Goal: Task Accomplishment & Management: Use online tool/utility

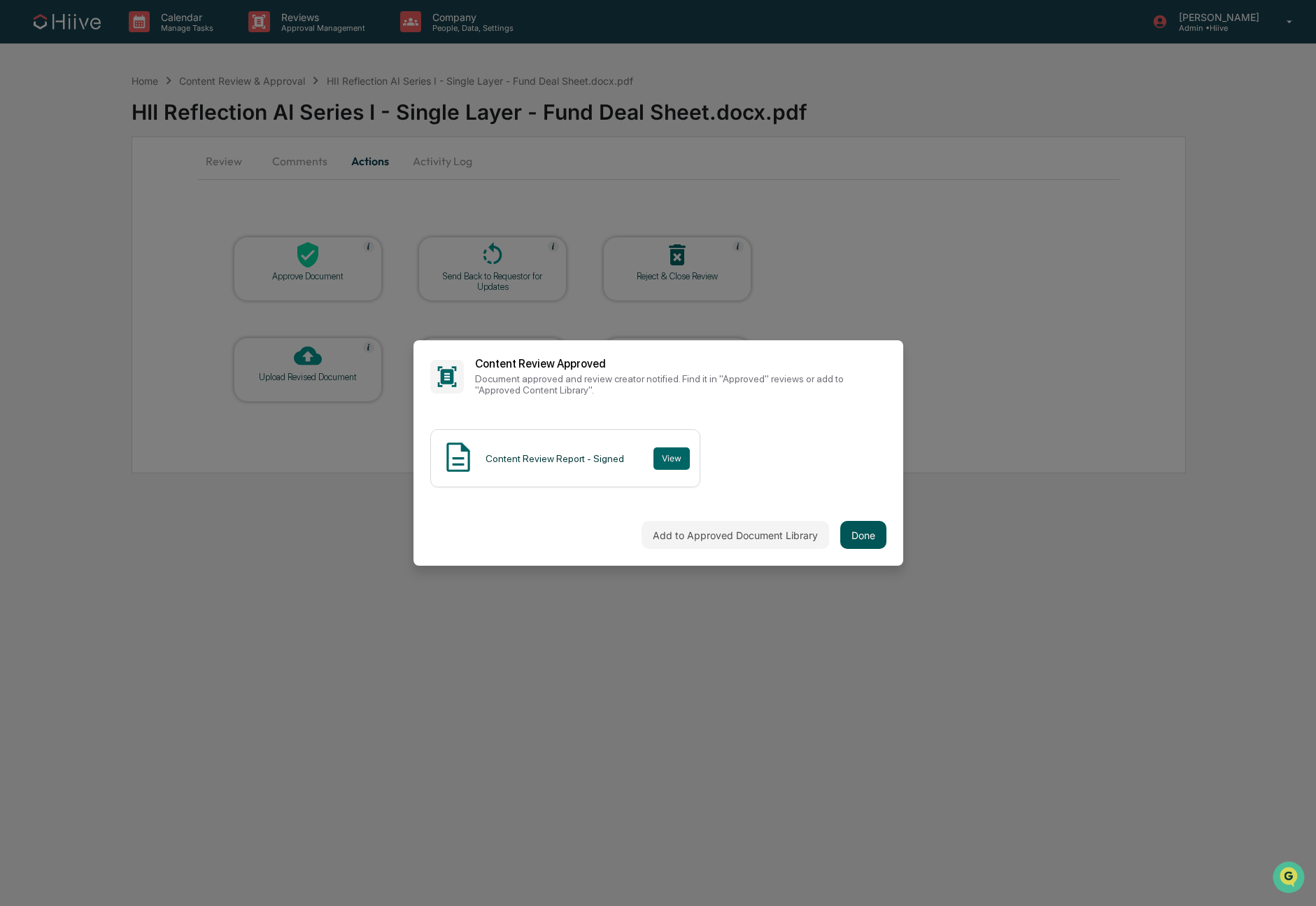
click at [865, 538] on button "Done" at bounding box center [863, 535] width 46 height 28
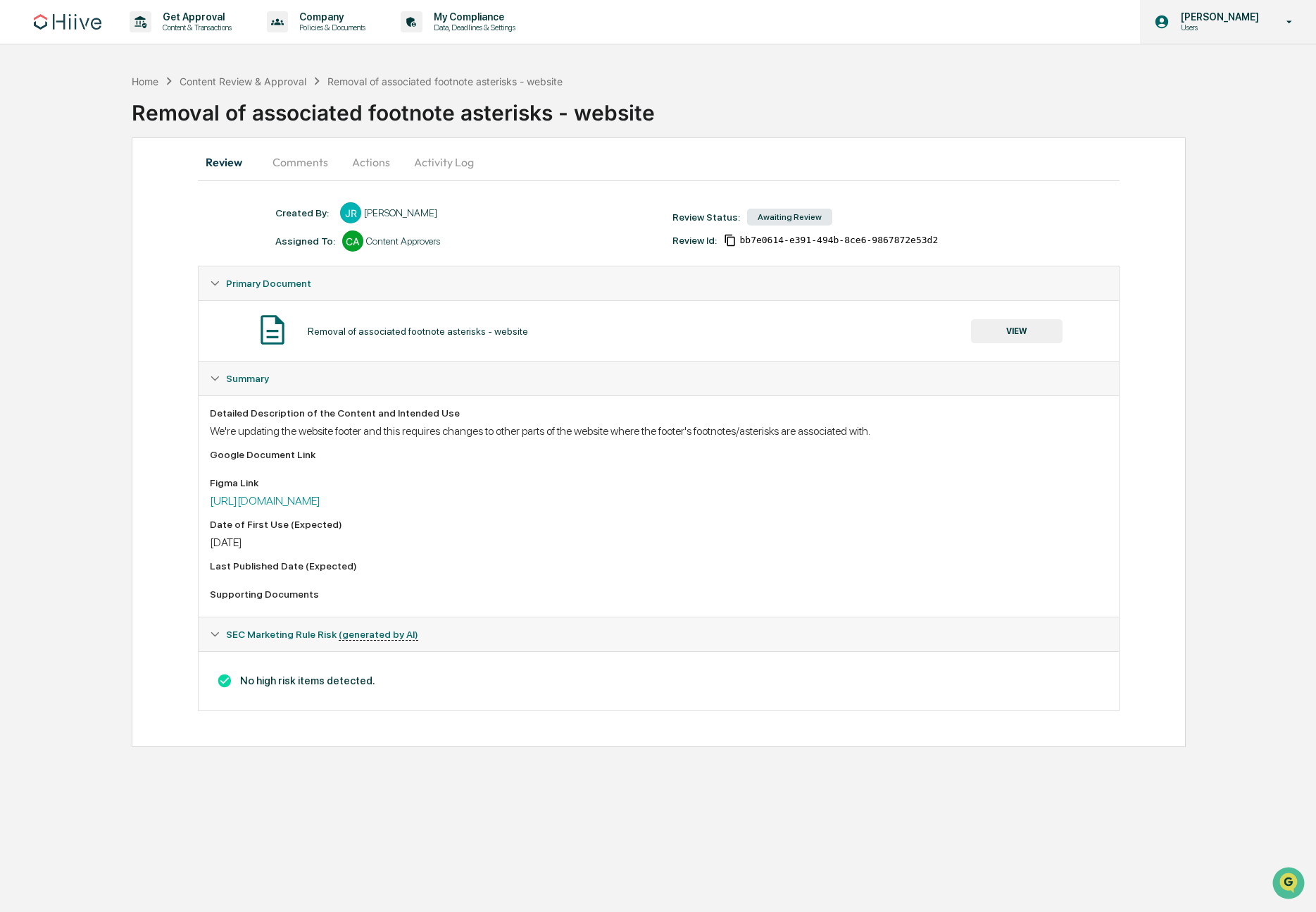
click at [1232, 23] on p "[PERSON_NAME]" at bounding box center [1217, 17] width 96 height 11
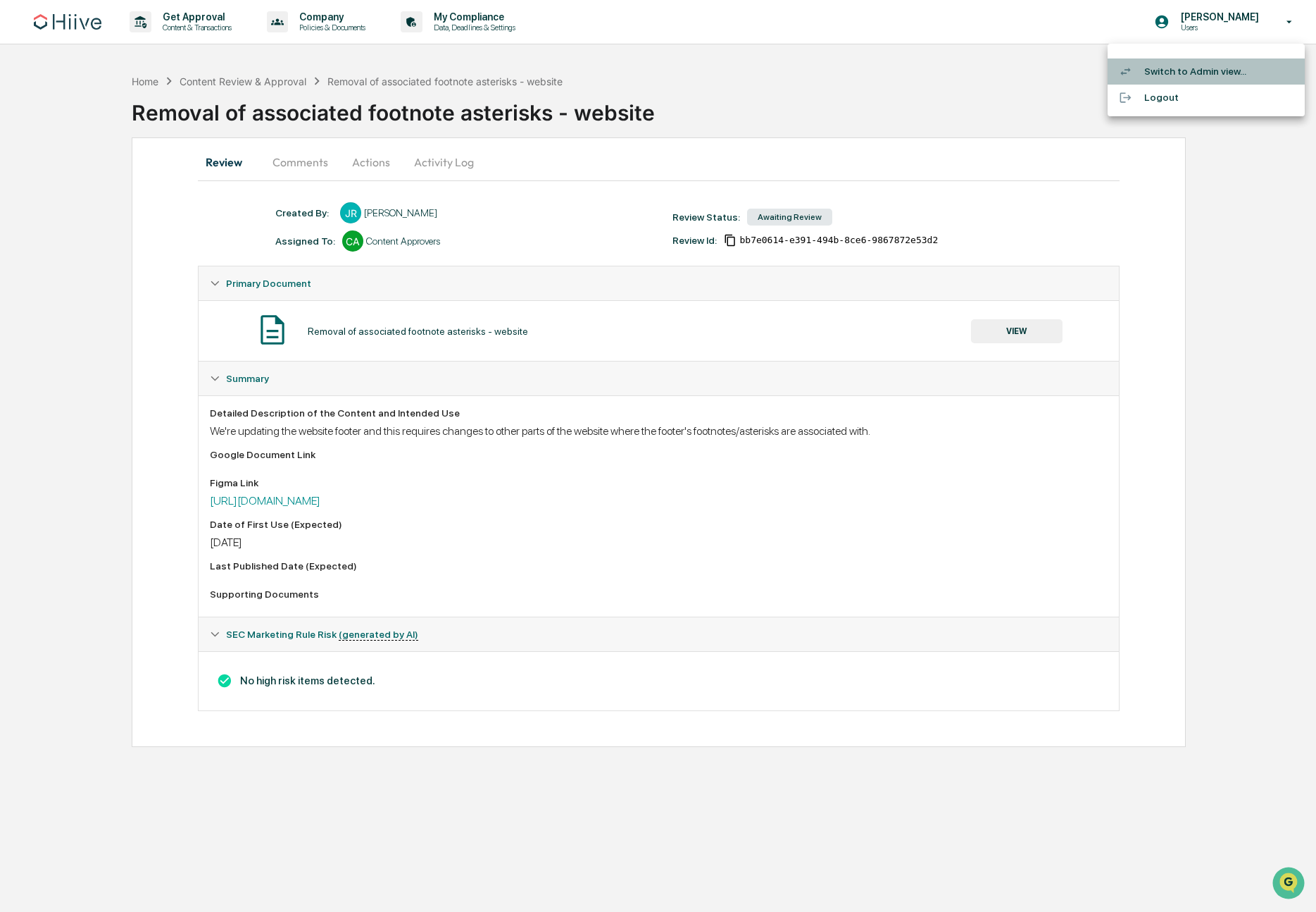
click at [1214, 66] on li "Switch to Admin view..." at bounding box center [1206, 71] width 197 height 26
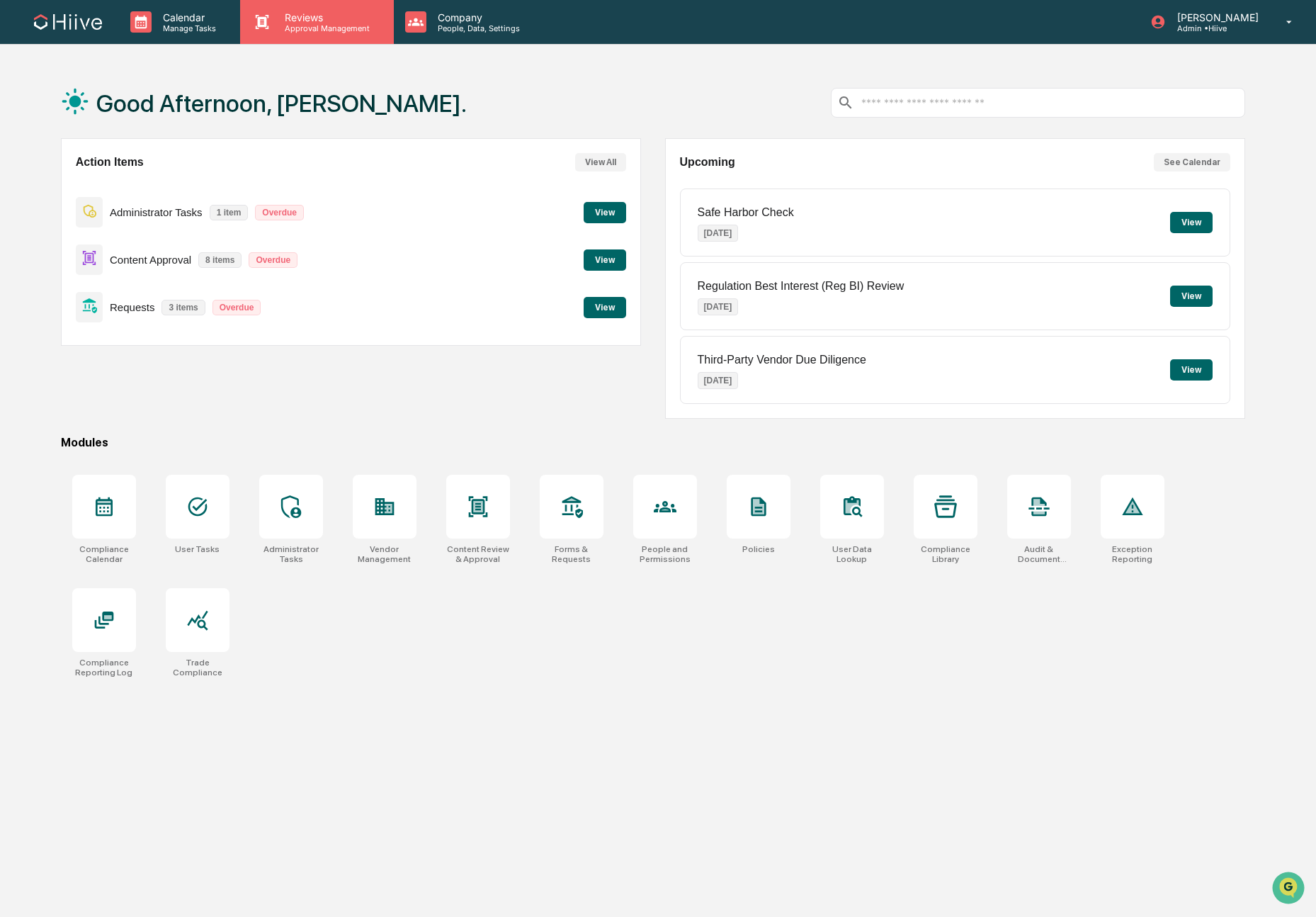
click at [311, 18] on p "Reviews" at bounding box center [325, 17] width 103 height 12
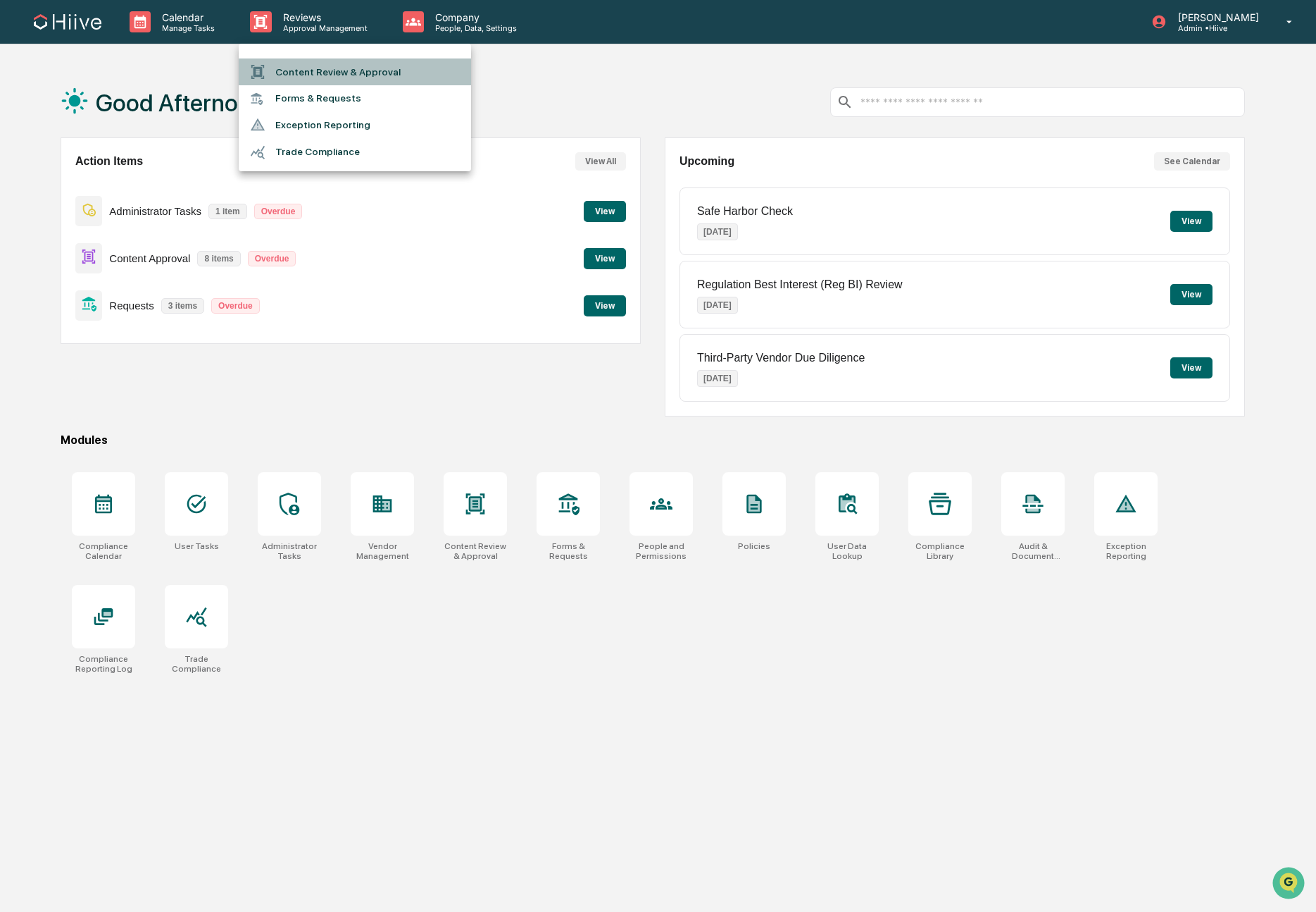
click at [339, 81] on li "Content Review & Approval" at bounding box center [355, 72] width 233 height 27
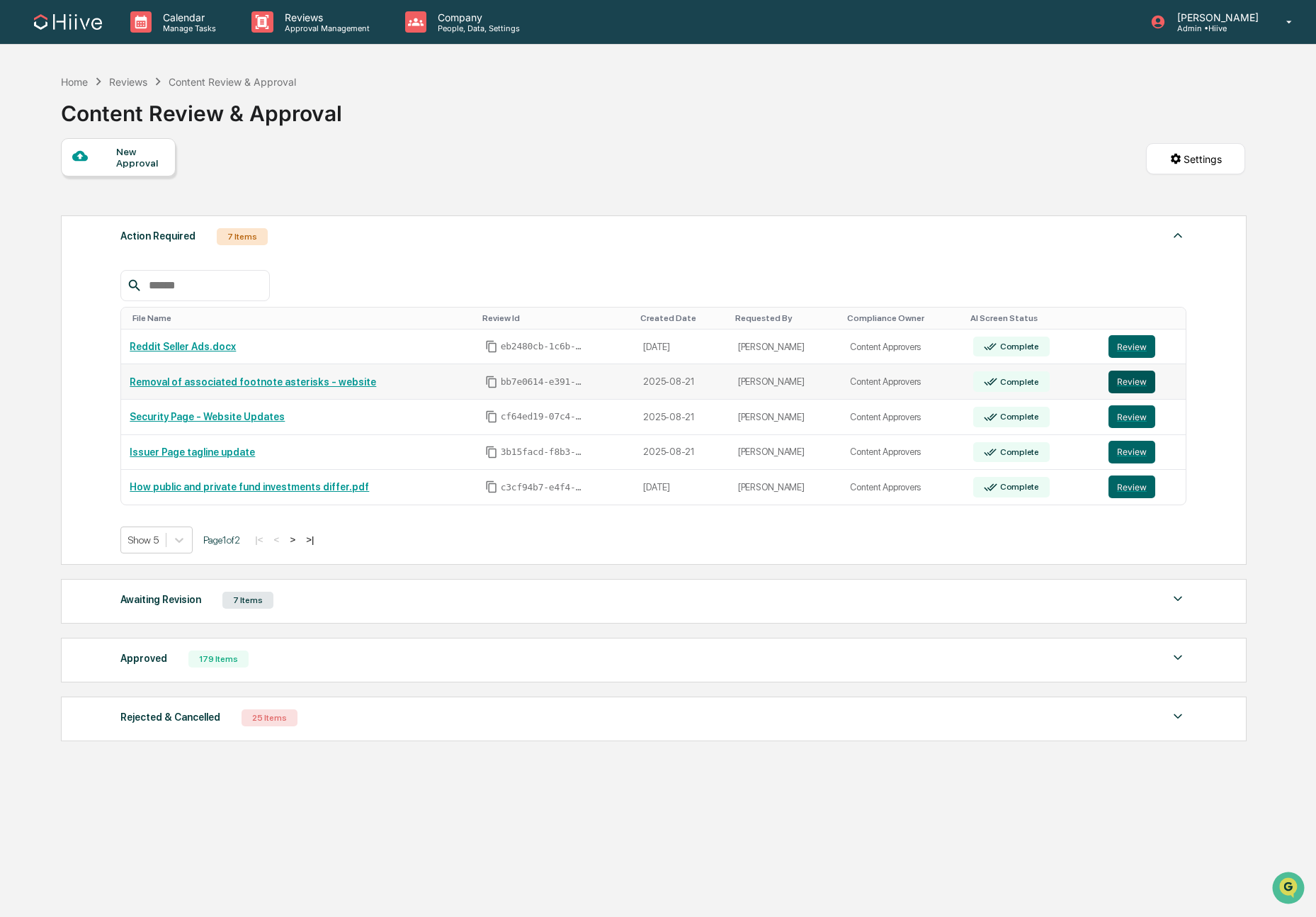
click at [1127, 382] on button "Review" at bounding box center [1132, 382] width 47 height 23
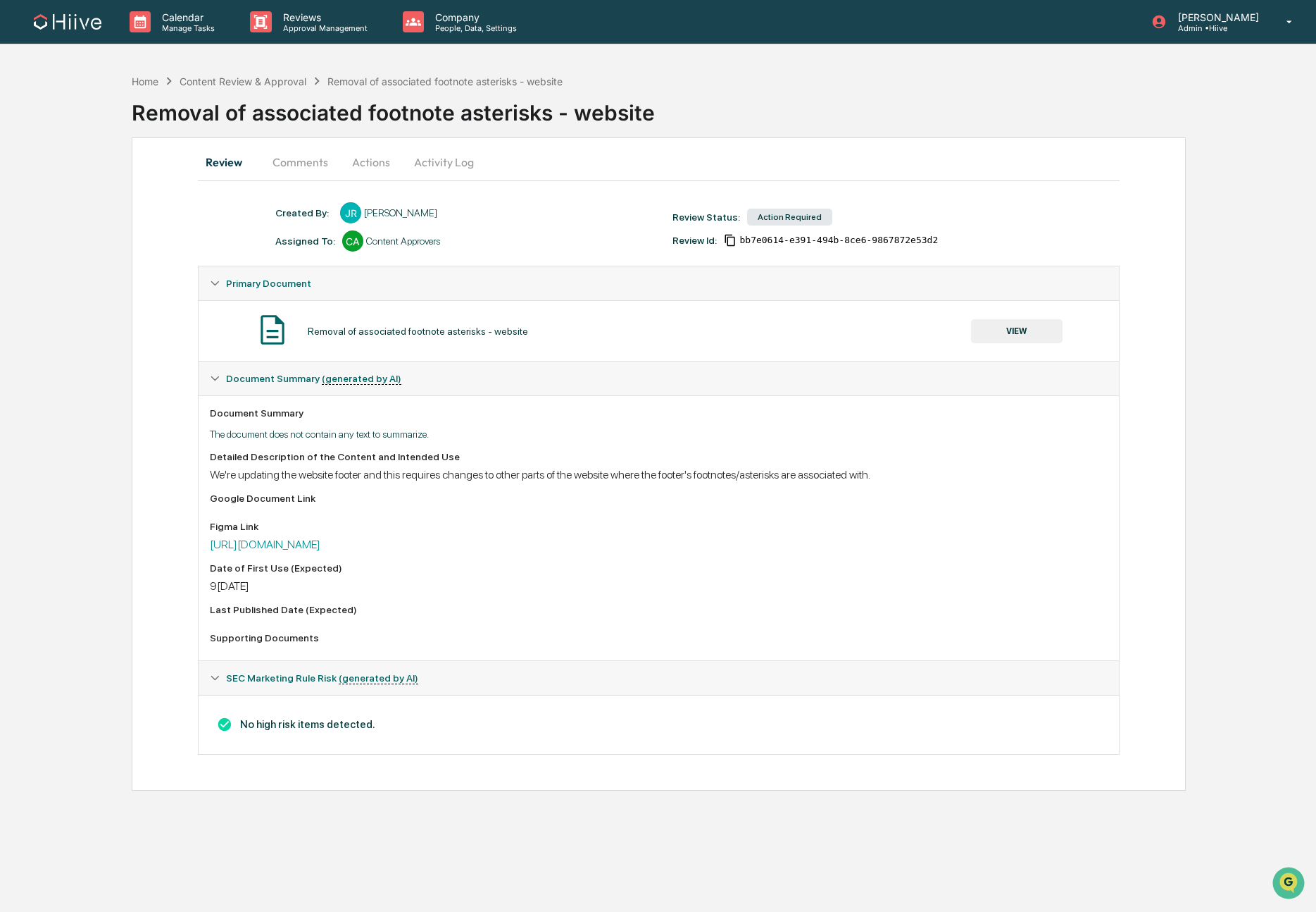
click at [1031, 327] on button "VIEW" at bounding box center [1017, 331] width 91 height 24
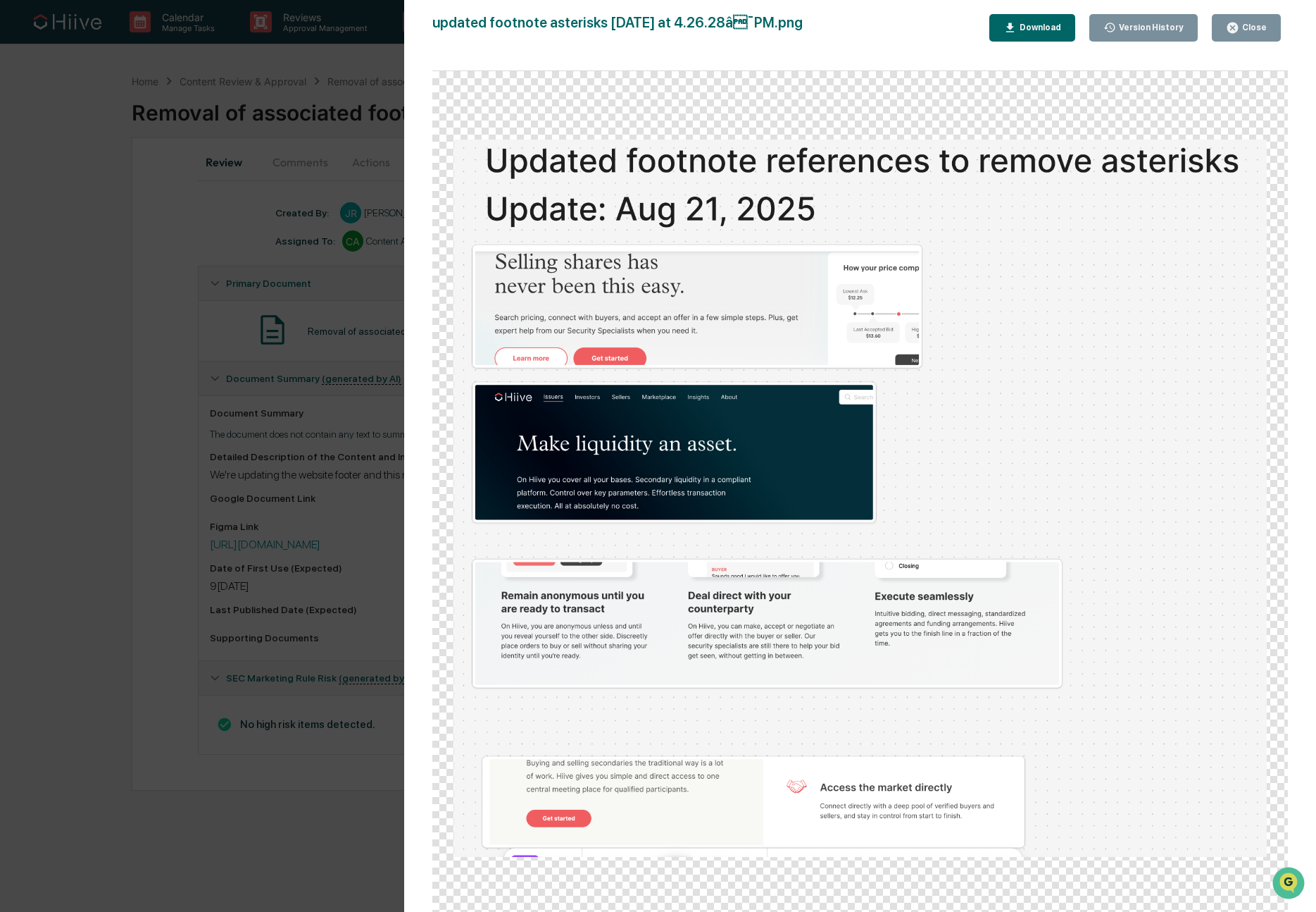
click at [1262, 24] on div "Close" at bounding box center [1253, 28] width 28 height 10
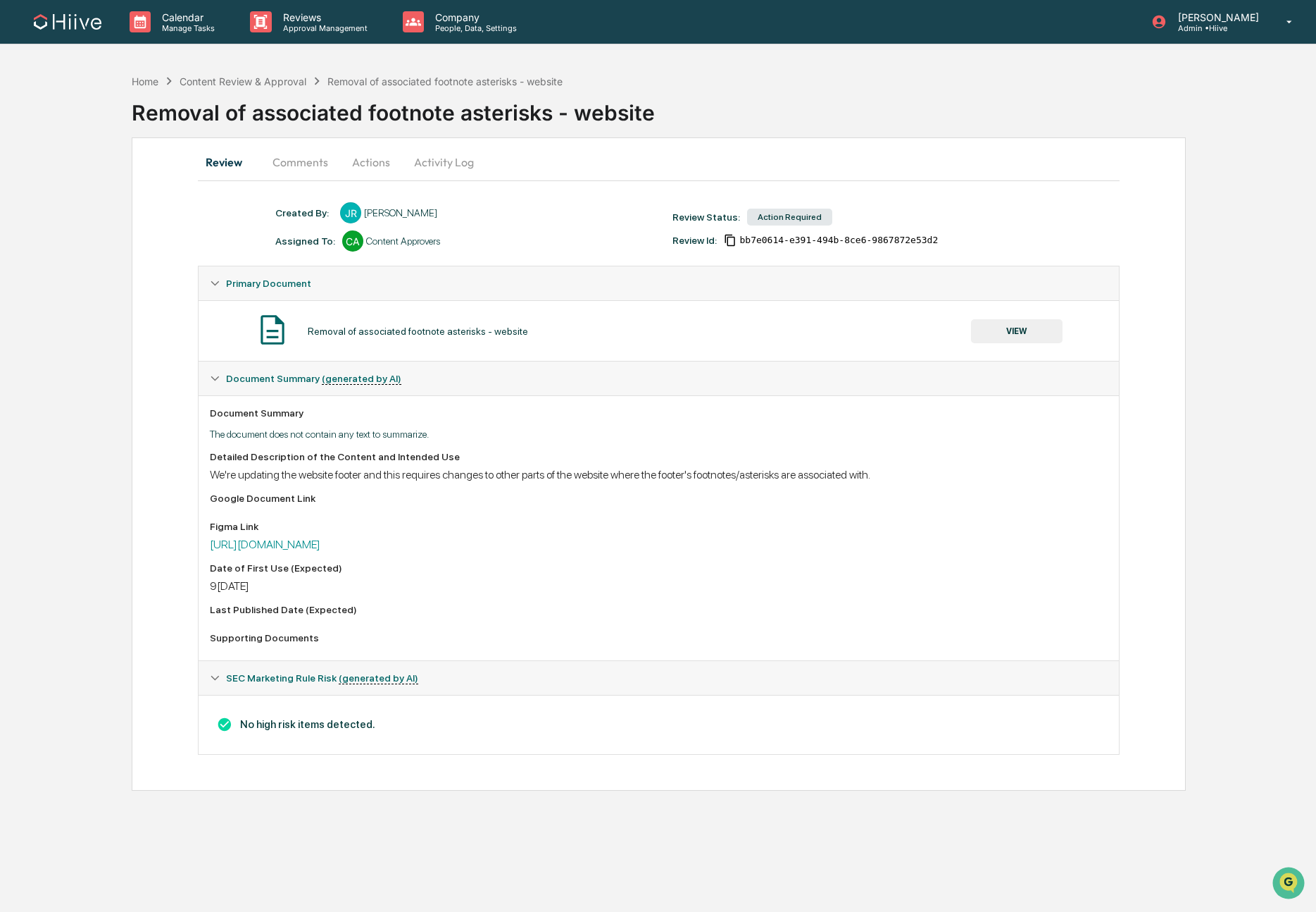
click at [372, 163] on button "Actions" at bounding box center [371, 162] width 63 height 34
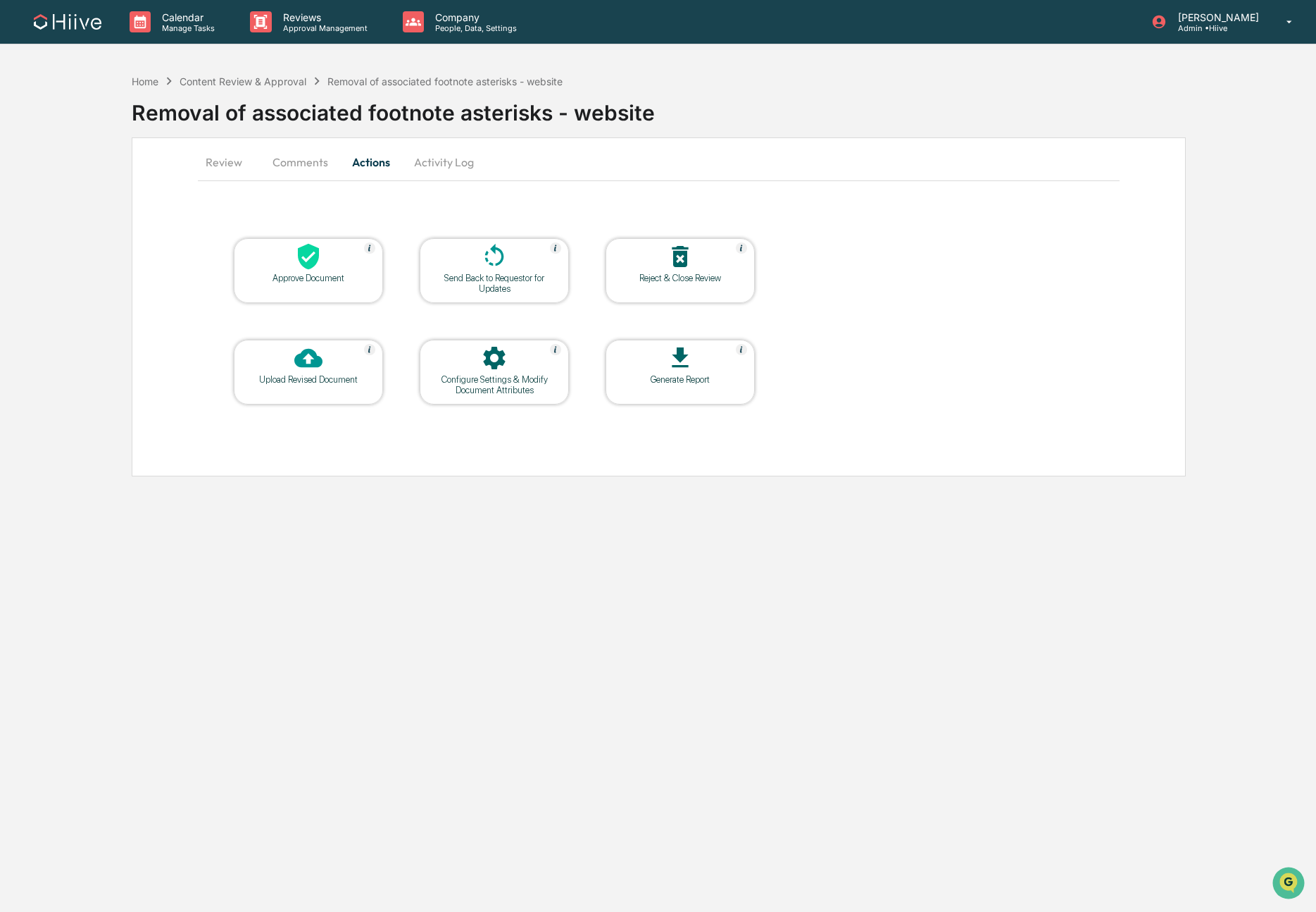
click at [306, 256] on icon at bounding box center [308, 256] width 21 height 26
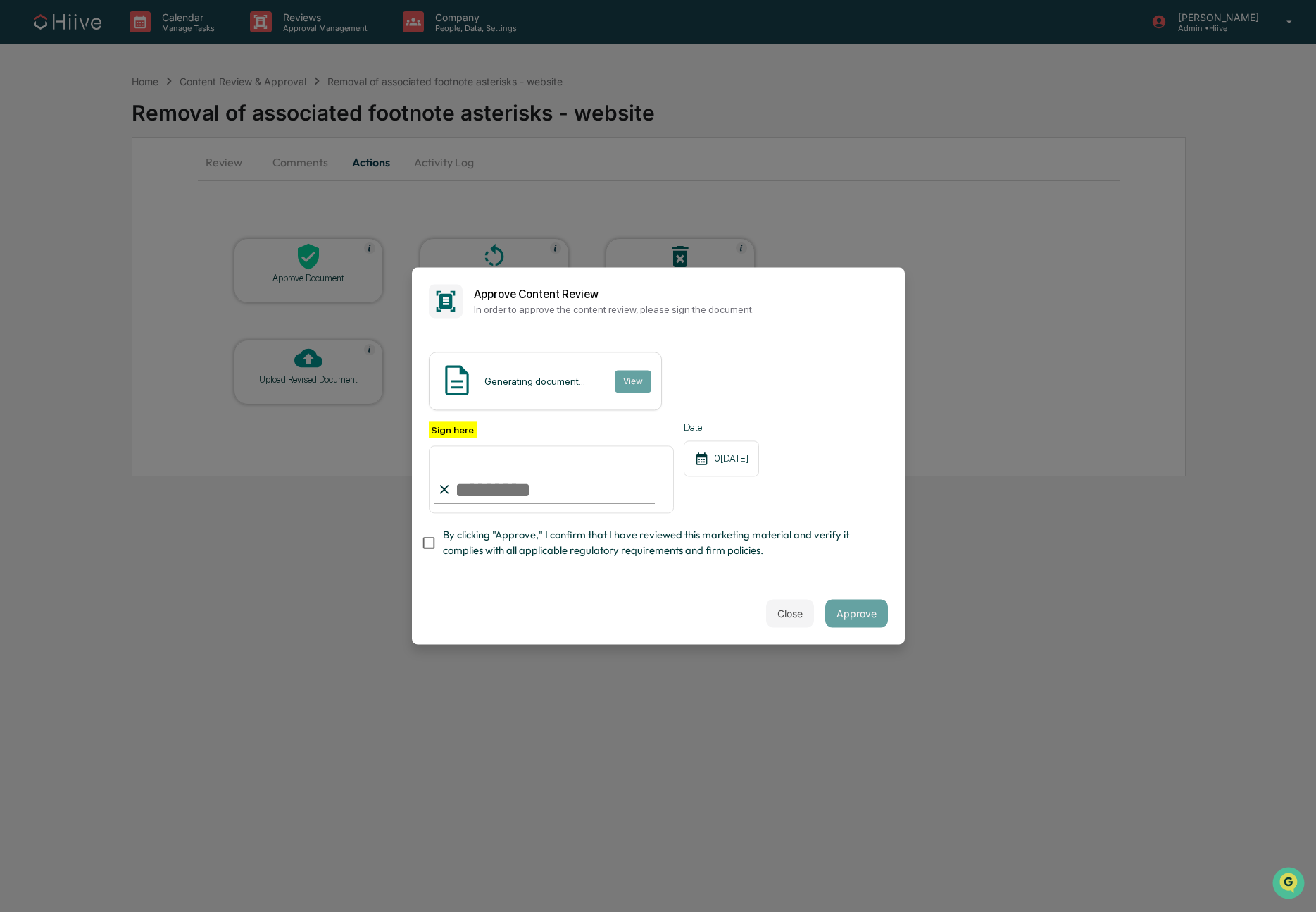
type input "**********"
click at [494, 544] on span "By clicking "Approve," I confirm that I have reviewed this marketing material a…" at bounding box center [660, 543] width 434 height 32
click at [859, 614] on button "Approve" at bounding box center [856, 614] width 62 height 28
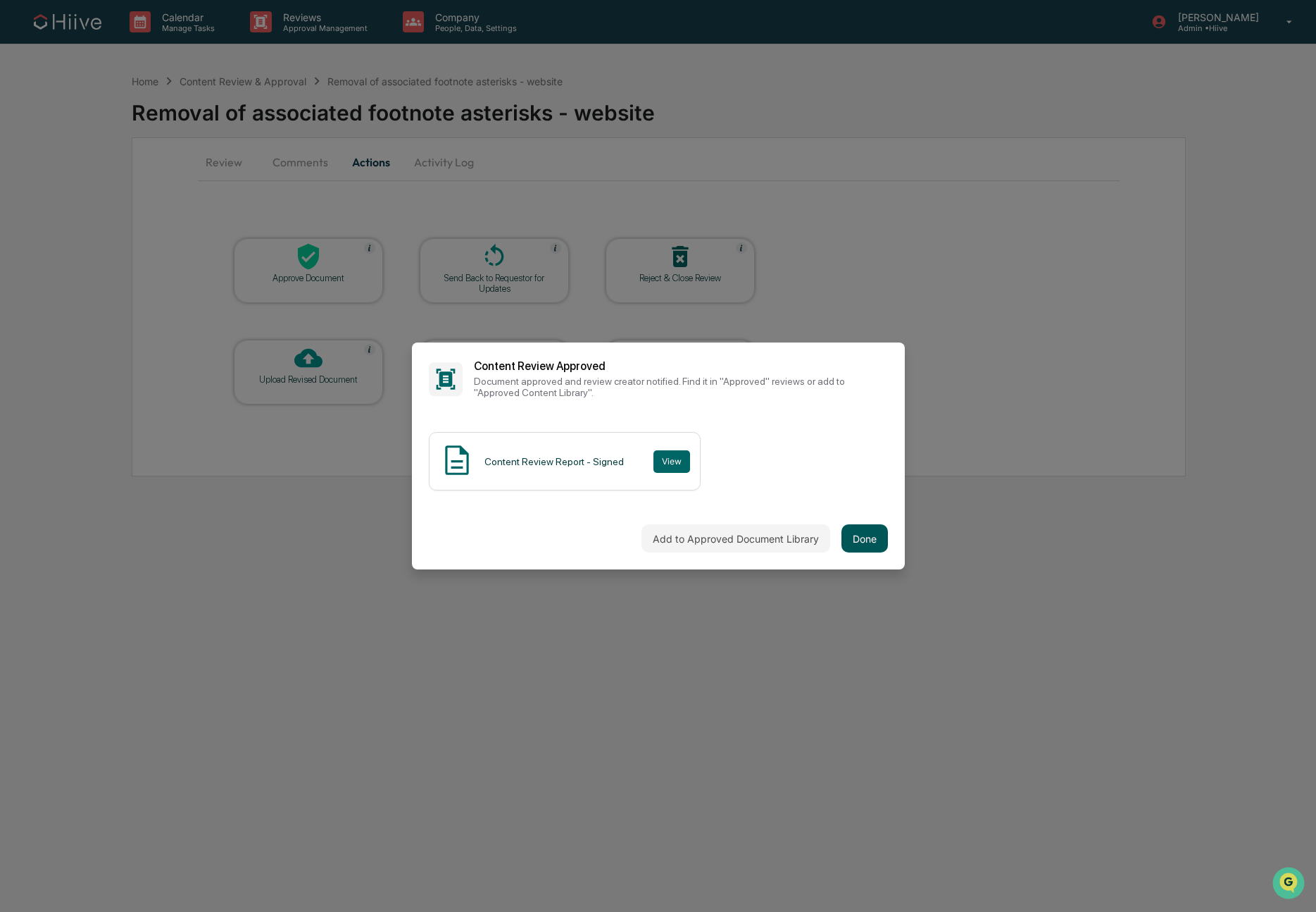
click at [859, 537] on button "Done" at bounding box center [864, 538] width 47 height 28
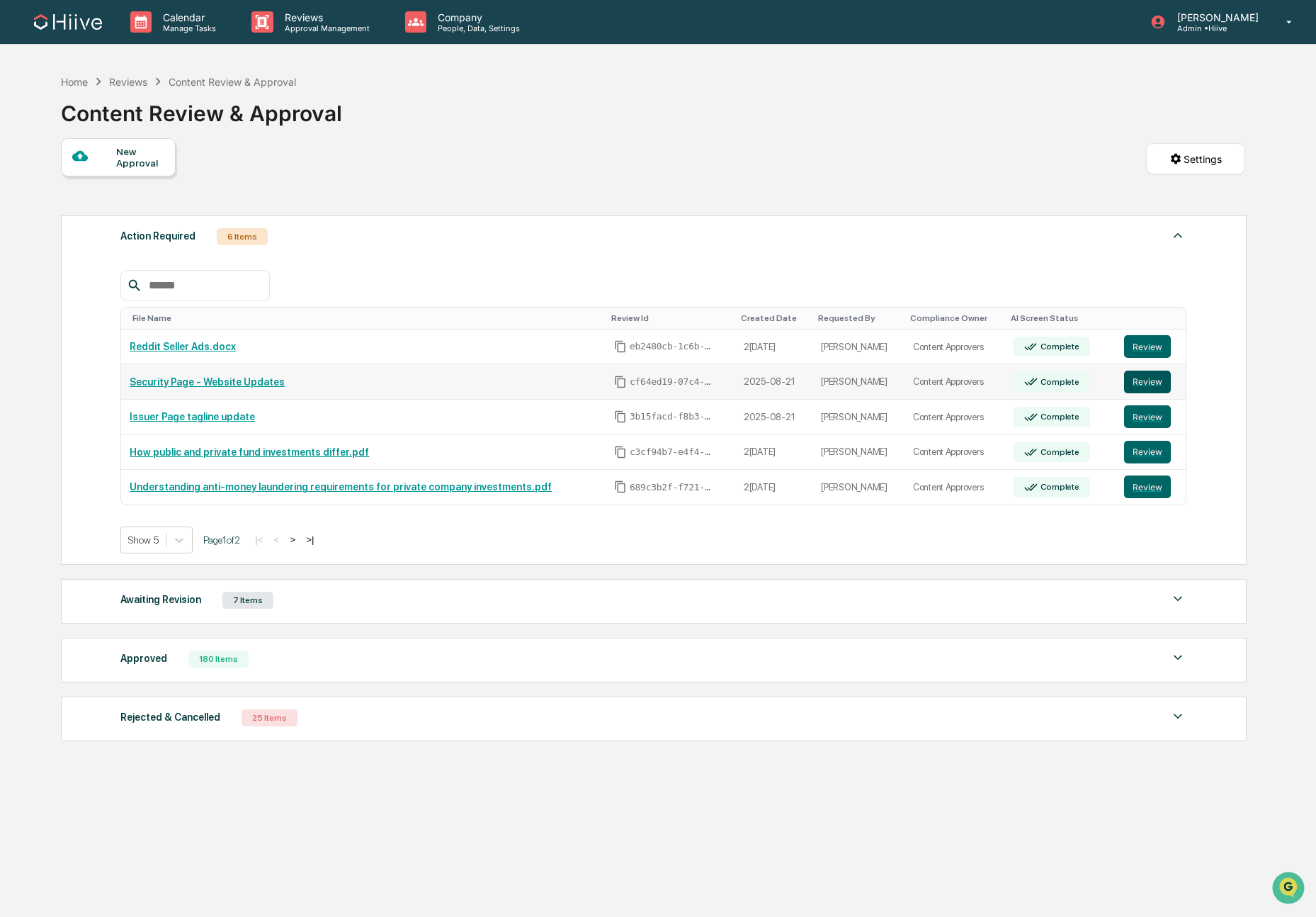
click at [1150, 381] on button "Review" at bounding box center [1147, 382] width 47 height 23
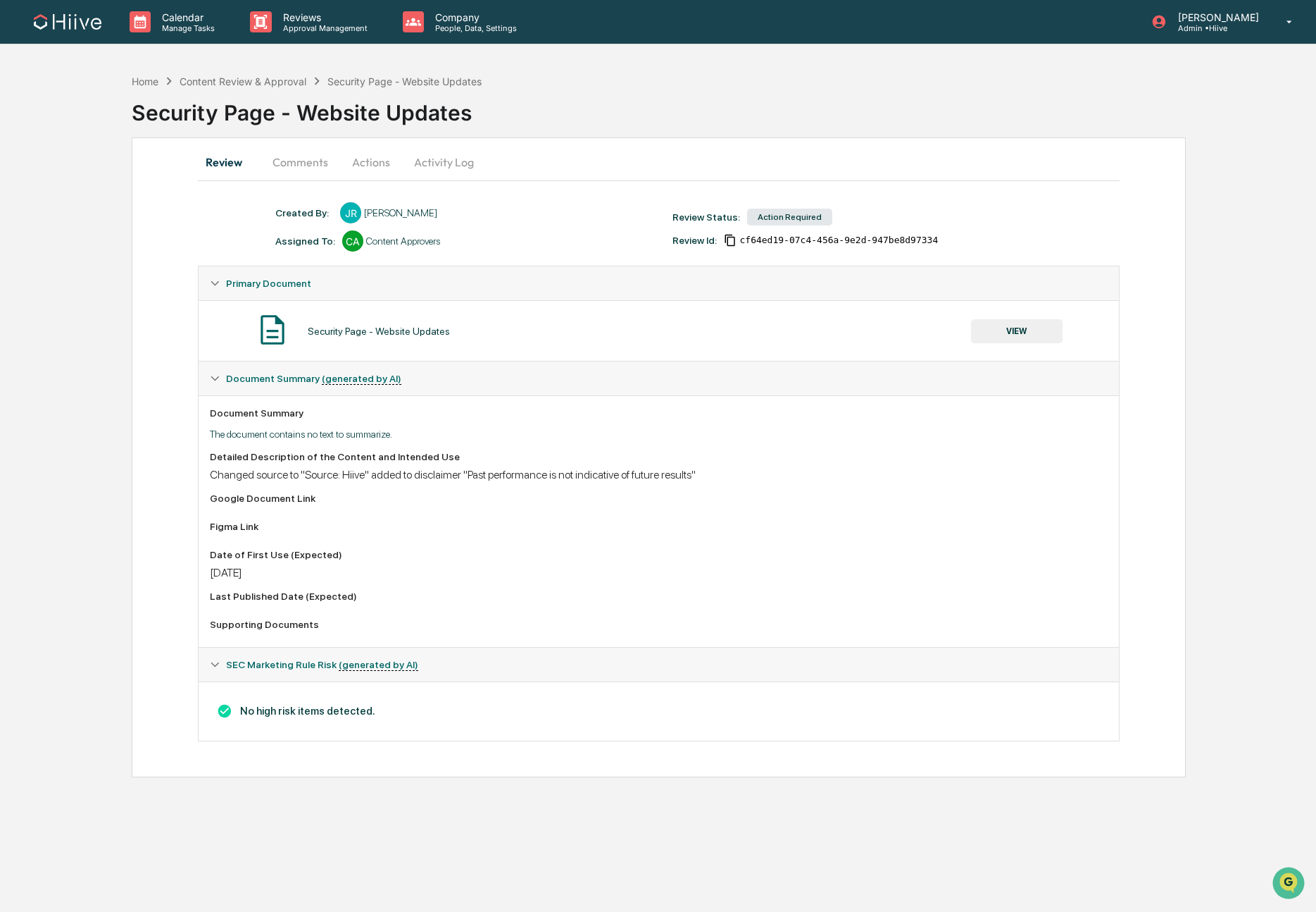
click at [300, 170] on button "Comments" at bounding box center [300, 162] width 78 height 34
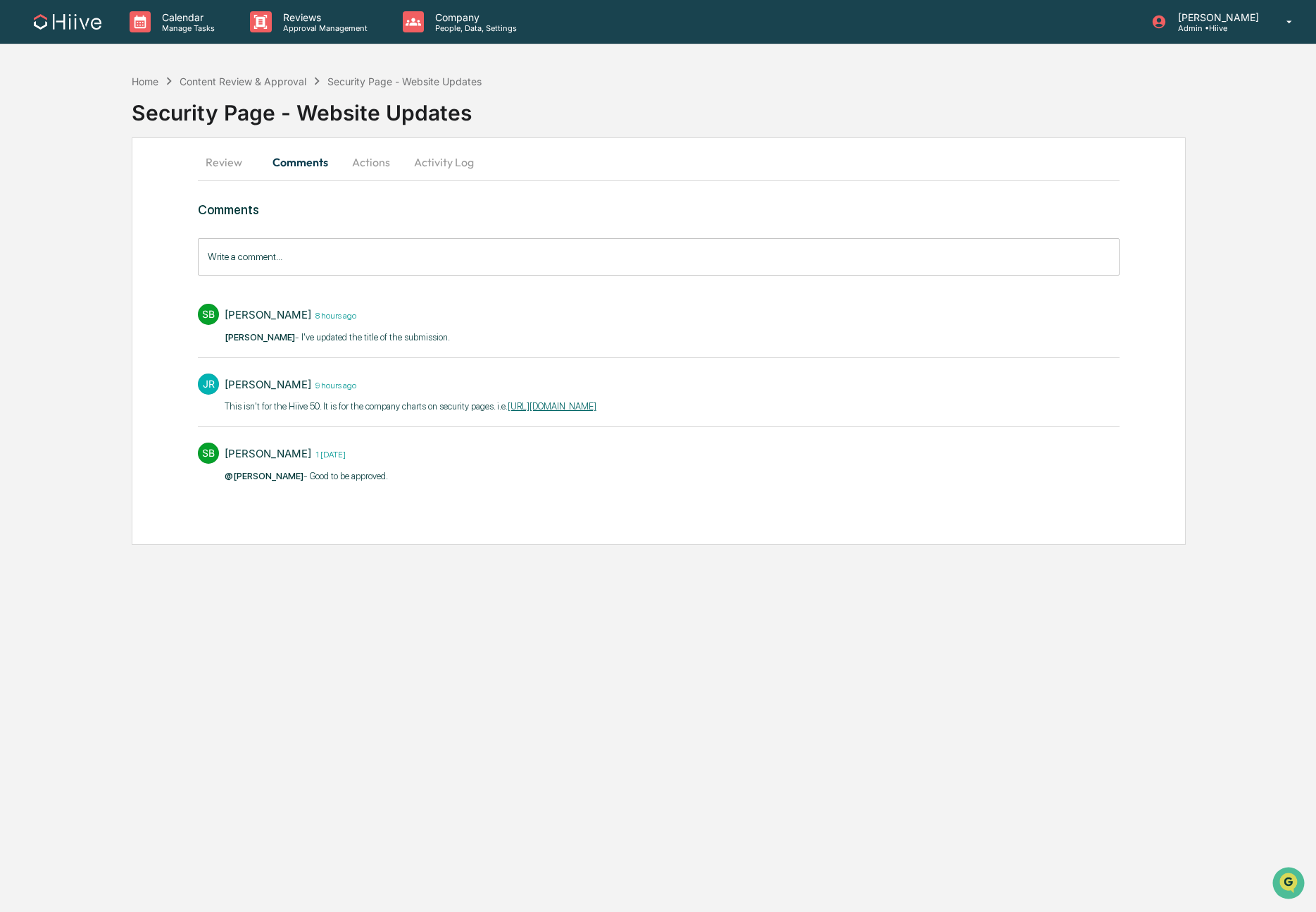
click at [214, 154] on button "Review" at bounding box center [229, 162] width 63 height 34
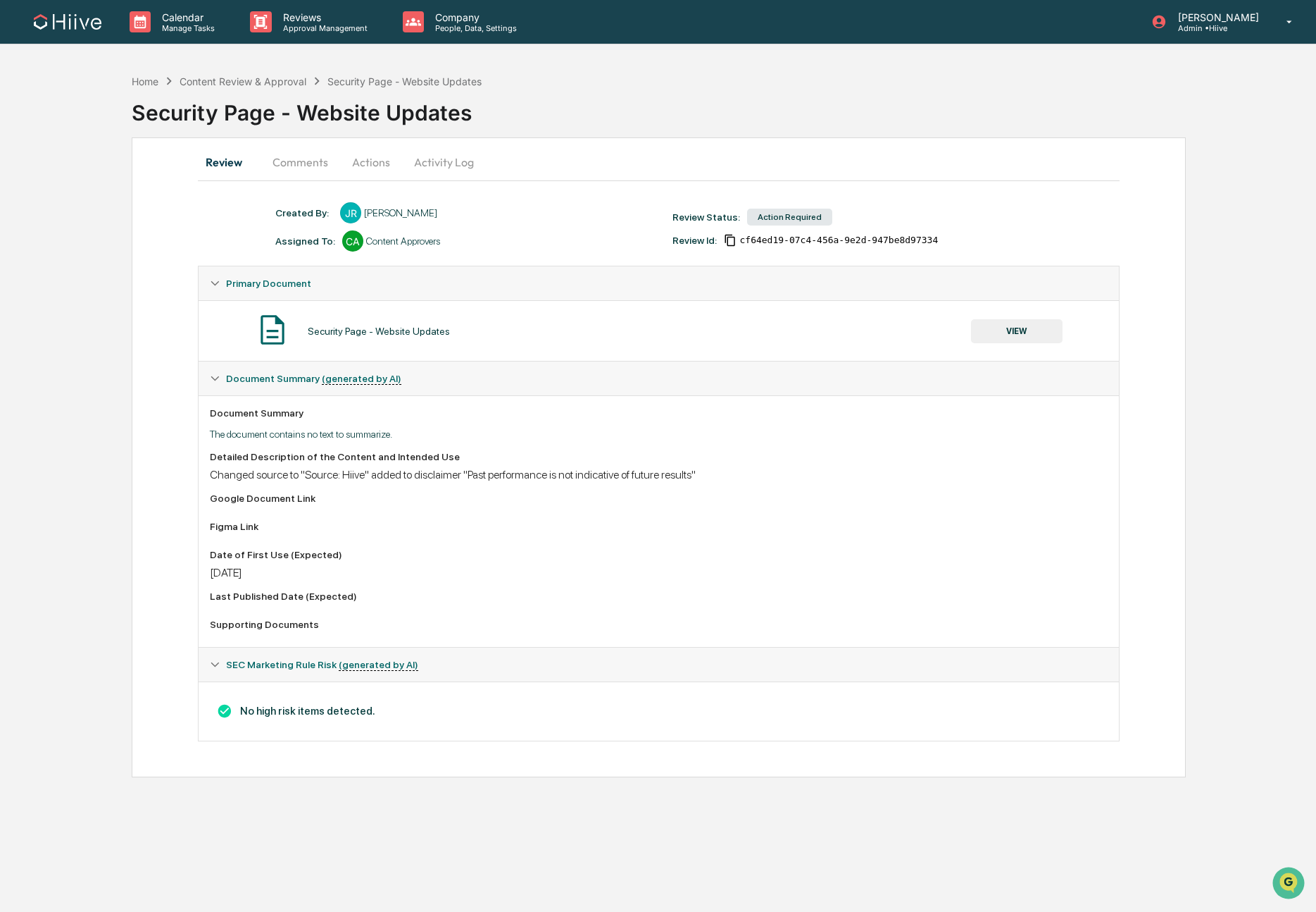
click at [1010, 330] on button "VIEW" at bounding box center [1017, 331] width 91 height 24
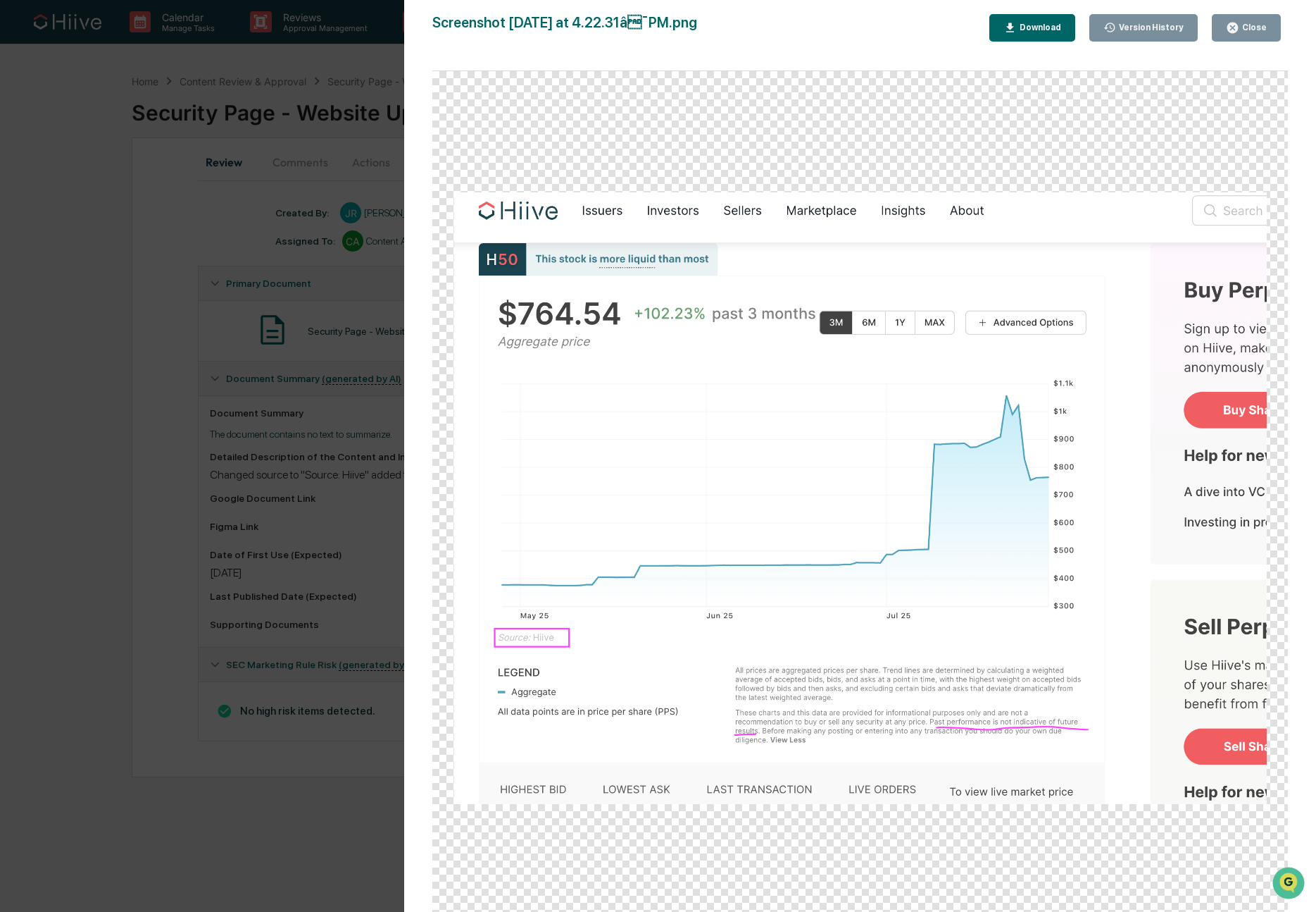
click at [311, 812] on div "Version History 0[DATE]3:39 PM[PERSON_NAME] 0[DATE]8:45 PM[PERSON_NAME] 0[DATE]…" at bounding box center [658, 456] width 1316 height 912
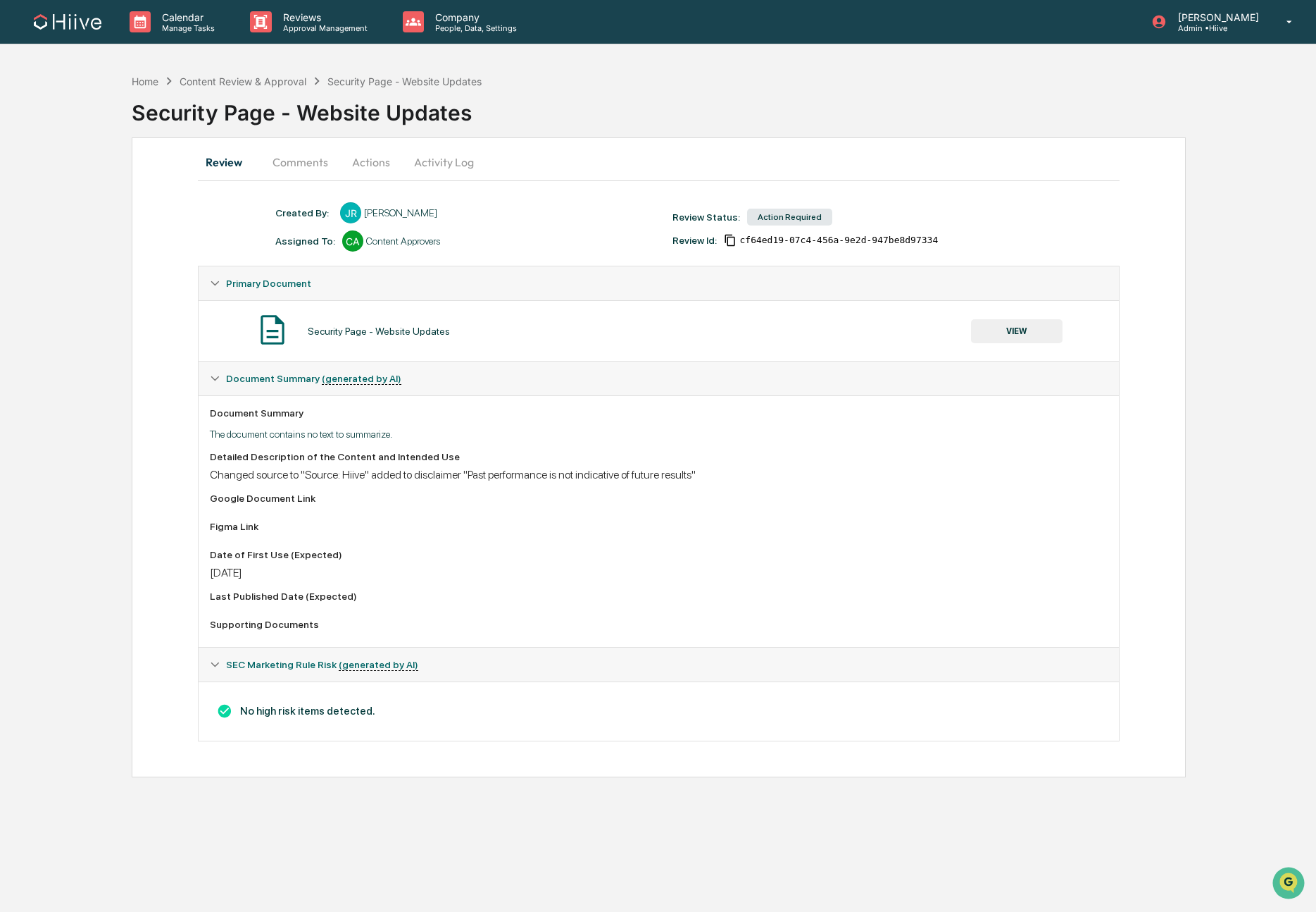
click at [375, 162] on button "Actions" at bounding box center [371, 162] width 63 height 34
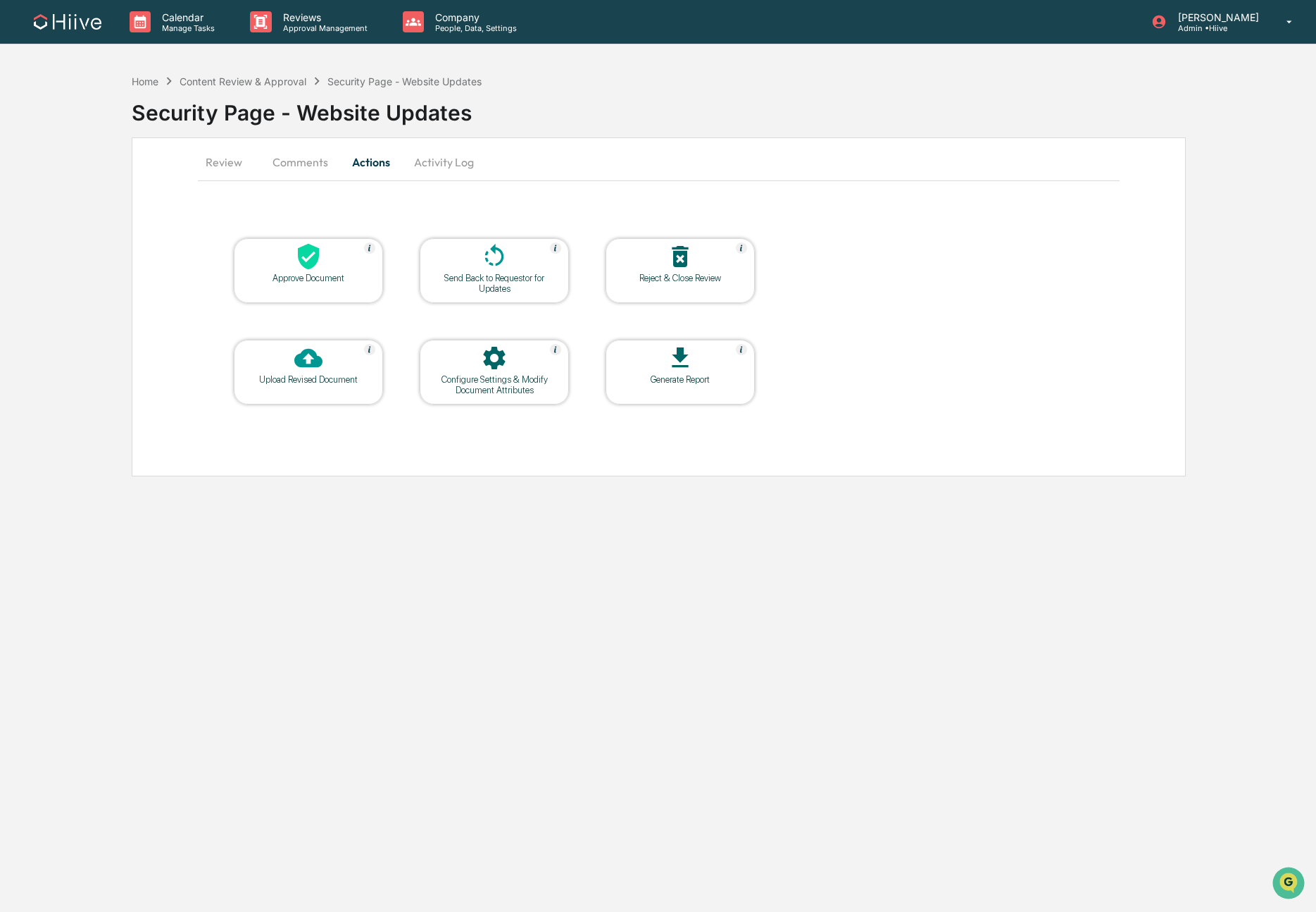
click at [344, 264] on div at bounding box center [308, 257] width 141 height 30
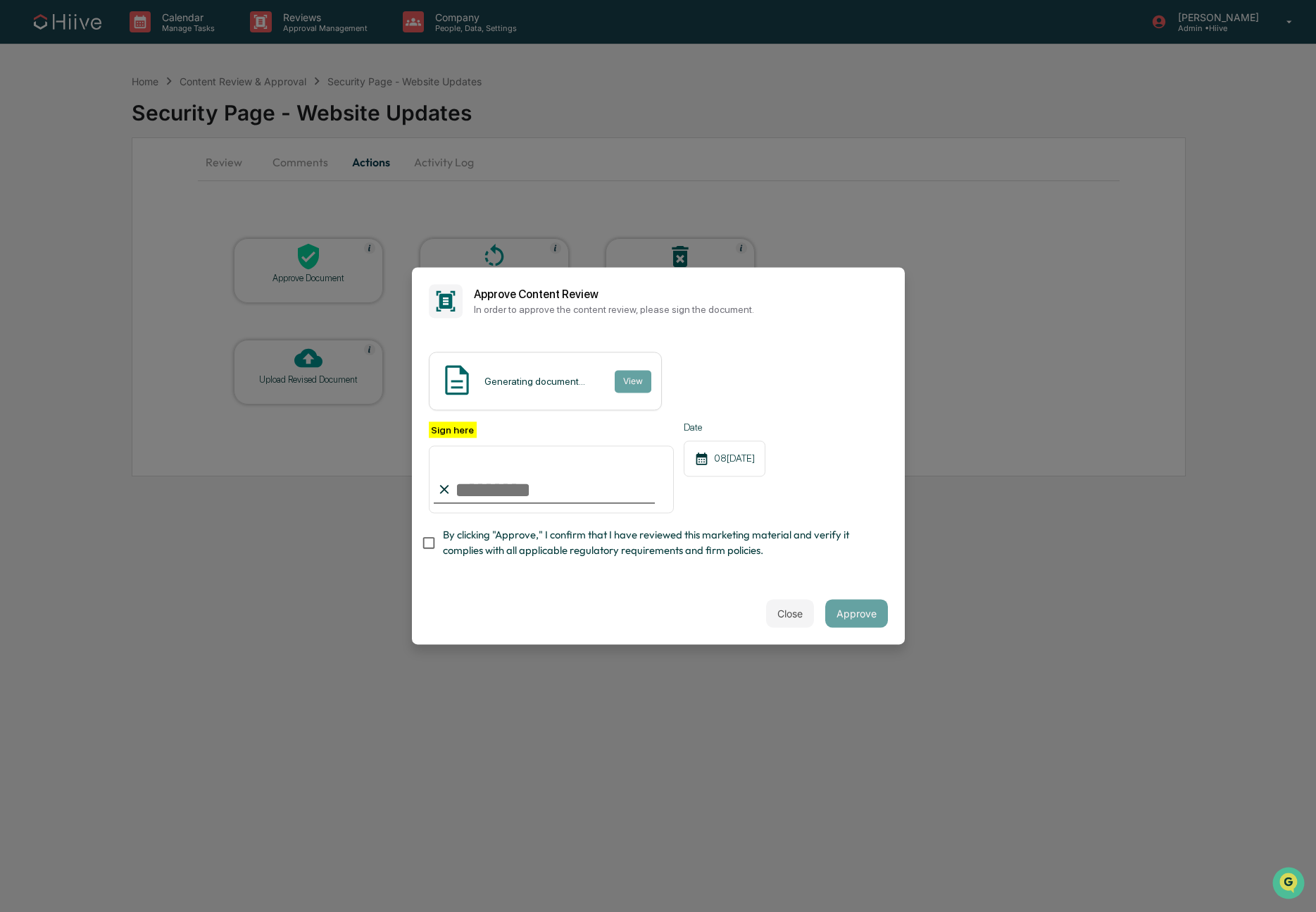
type input "**********"
click at [505, 535] on span "By clicking "Approve," I confirm that I have reviewed this marketing material a…" at bounding box center [660, 543] width 434 height 32
click at [859, 612] on button "Approve" at bounding box center [856, 614] width 62 height 28
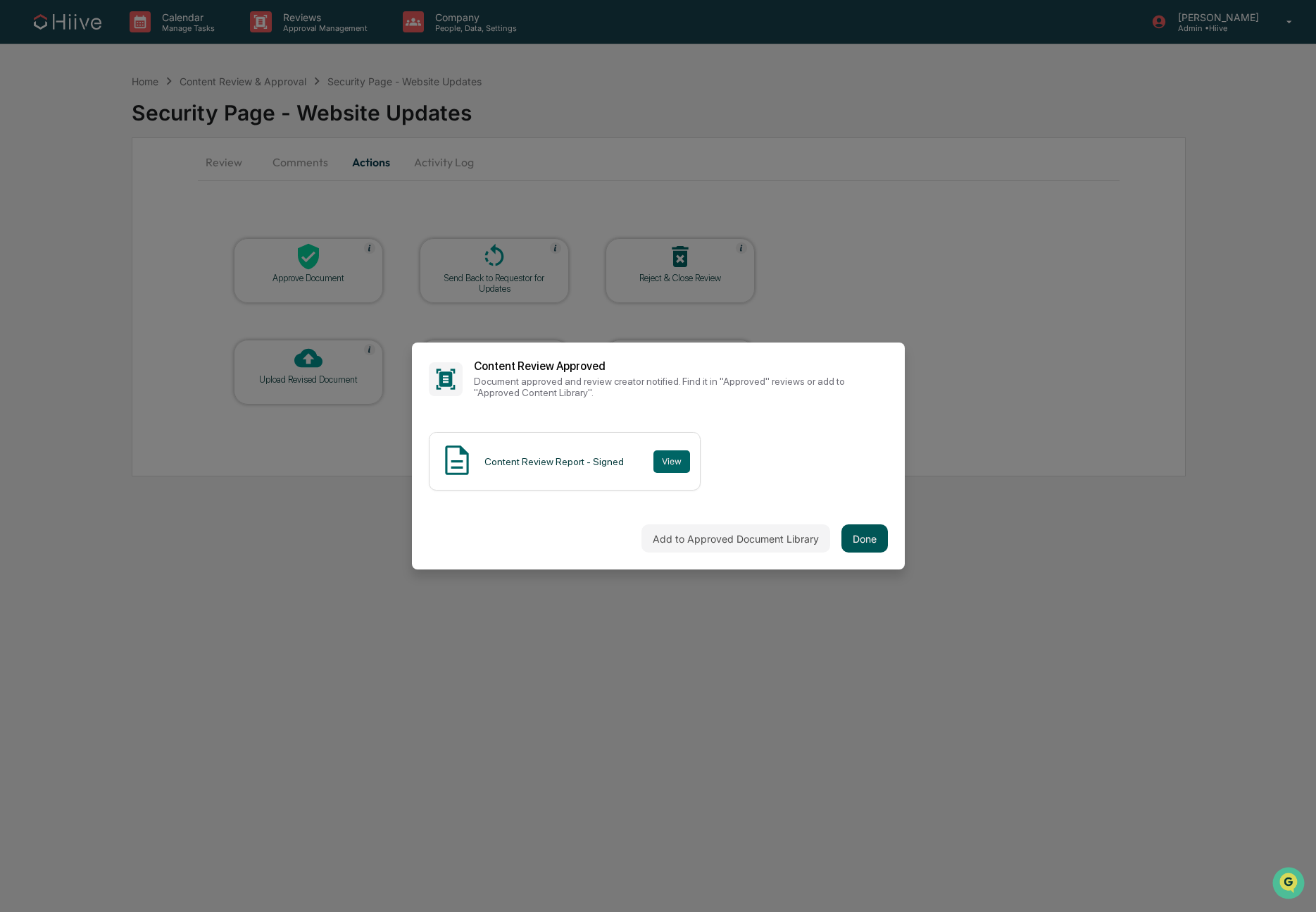
click at [866, 541] on button "Done" at bounding box center [864, 538] width 47 height 28
